Goal: Task Accomplishment & Management: Use online tool/utility

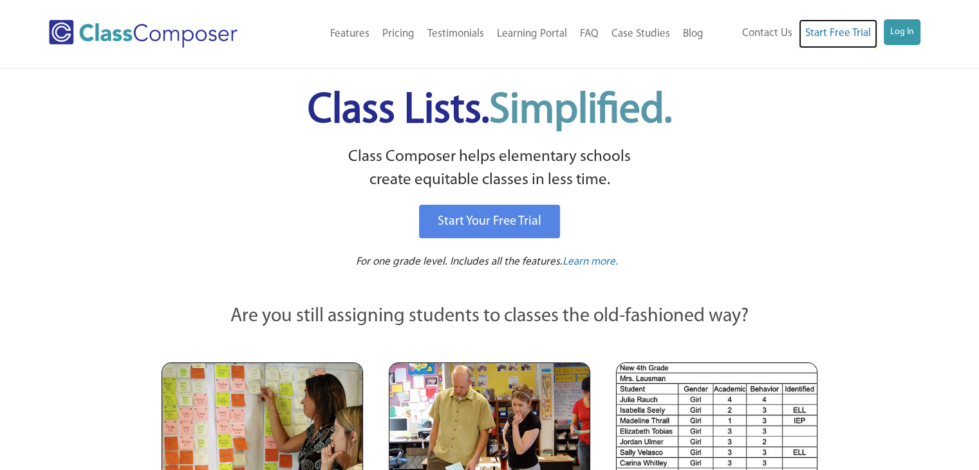
click at [874, 37] on link "Start Free Trial" at bounding box center [838, 33] width 79 height 29
click at [902, 32] on link "Log In" at bounding box center [902, 32] width 37 height 26
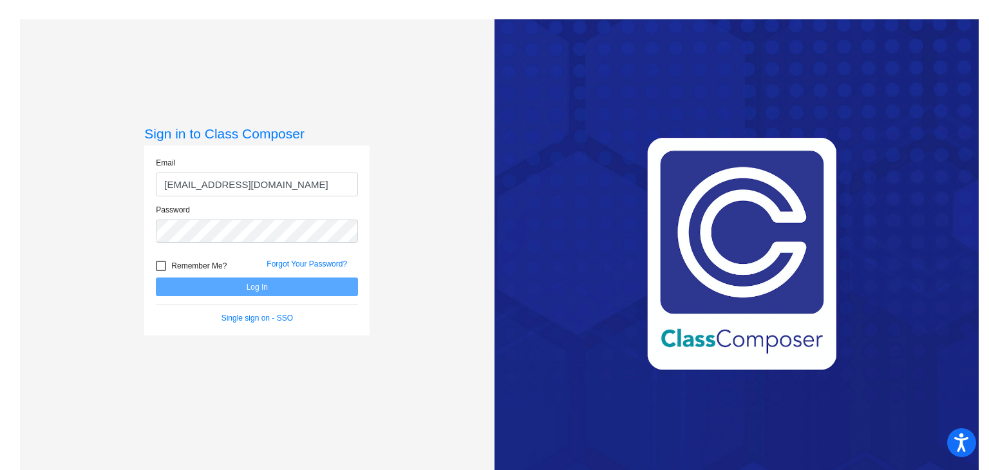
click at [317, 191] on input "[EMAIL_ADDRESS][DOMAIN_NAME]" at bounding box center [257, 185] width 202 height 24
type input "[EMAIL_ADDRESS][DOMAIN_NAME]"
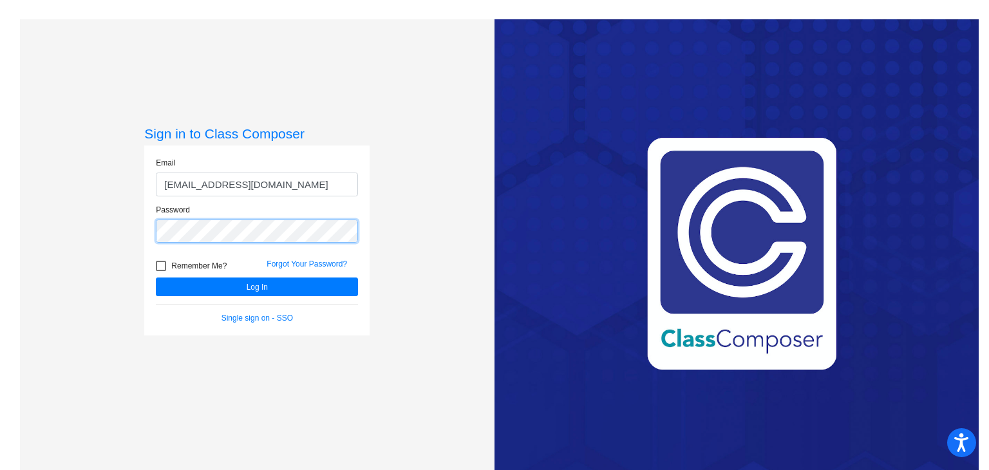
click at [156, 278] on button "Log In" at bounding box center [257, 287] width 202 height 19
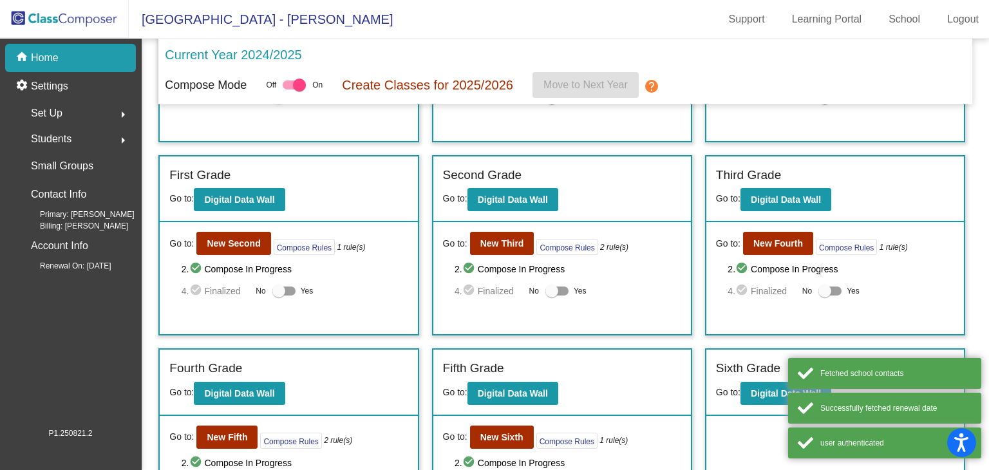
scroll to position [206, 0]
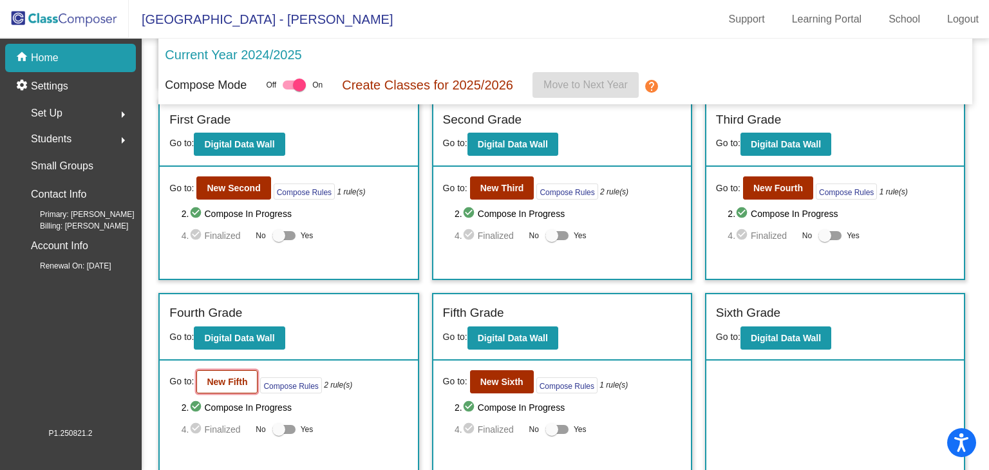
click at [223, 383] on button "New Fifth" at bounding box center [226, 381] width 61 height 23
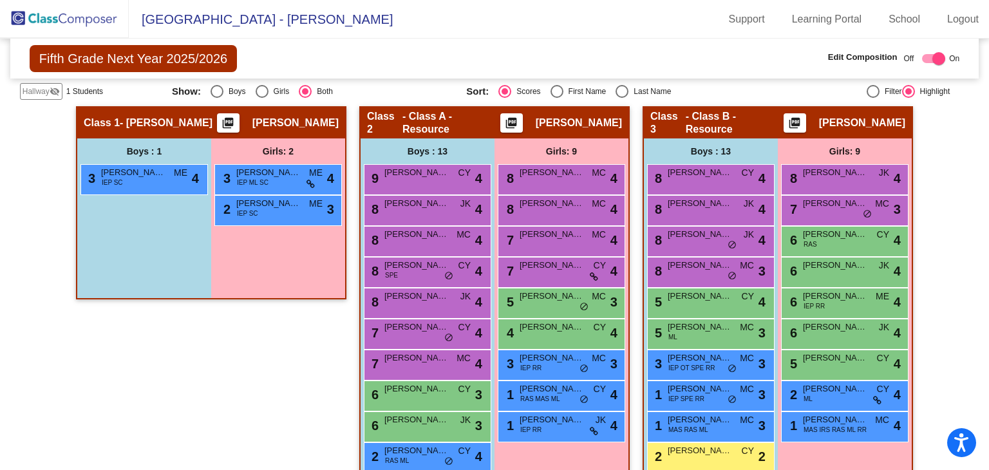
scroll to position [260, 0]
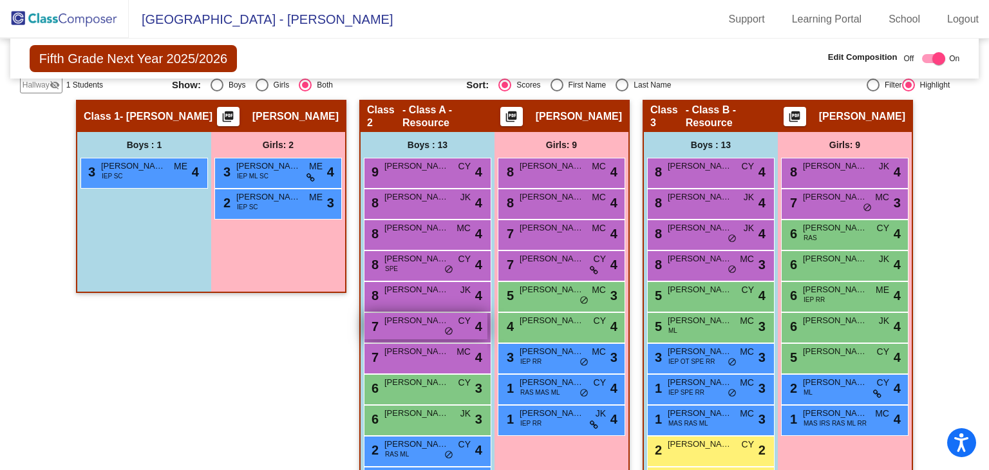
click at [396, 326] on div "7 [PERSON_NAME] CY lock do_not_disturb_alt 4" at bounding box center [425, 326] width 123 height 26
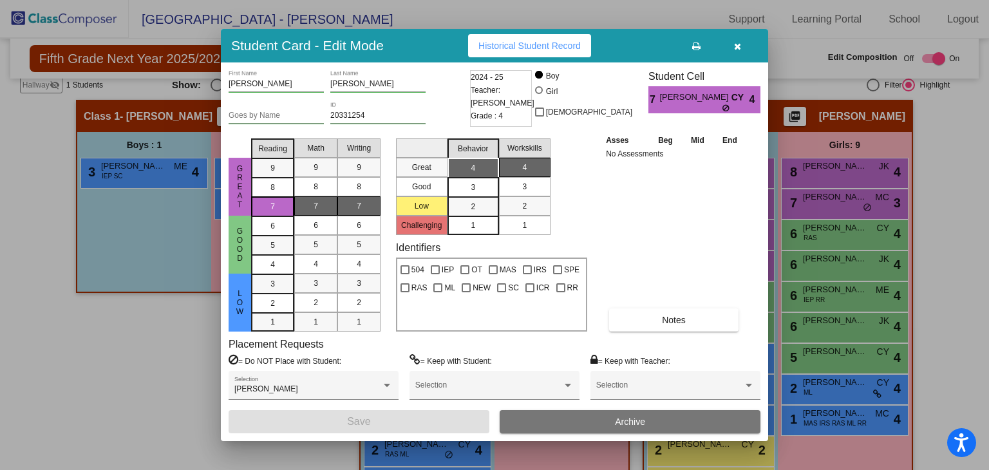
click at [740, 50] on icon "button" at bounding box center [737, 46] width 7 height 9
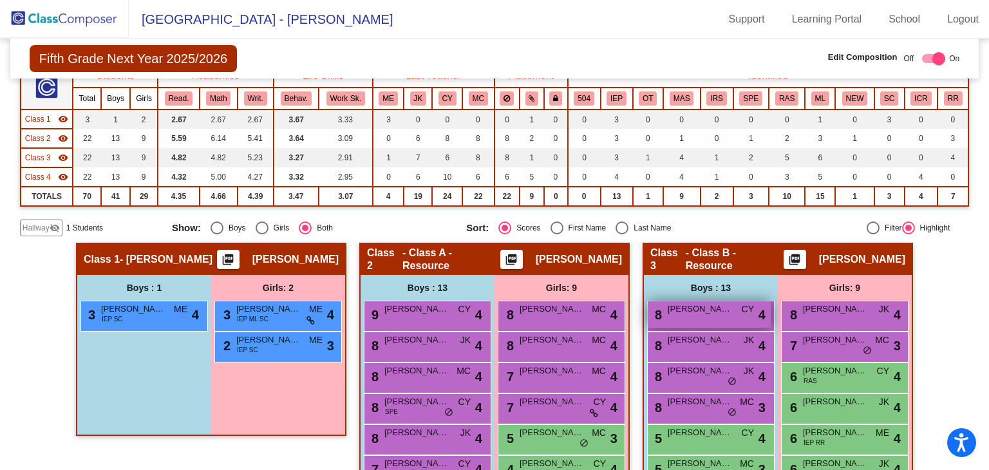
scroll to position [108, 0]
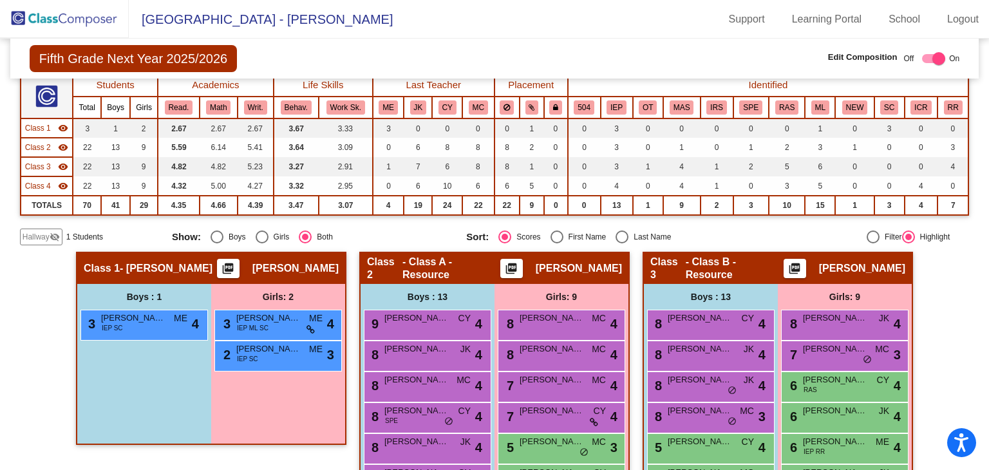
click at [565, 238] on div "First Name" at bounding box center [584, 237] width 43 height 12
click at [557, 243] on input "First Name" at bounding box center [556, 243] width 1 height 1
radio input "true"
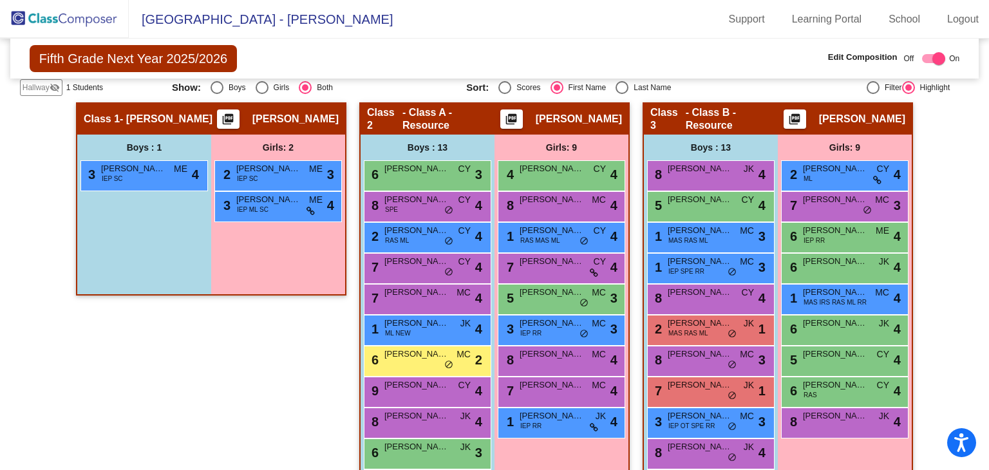
scroll to position [258, 0]
